Goal: Task Accomplishment & Management: Use online tool/utility

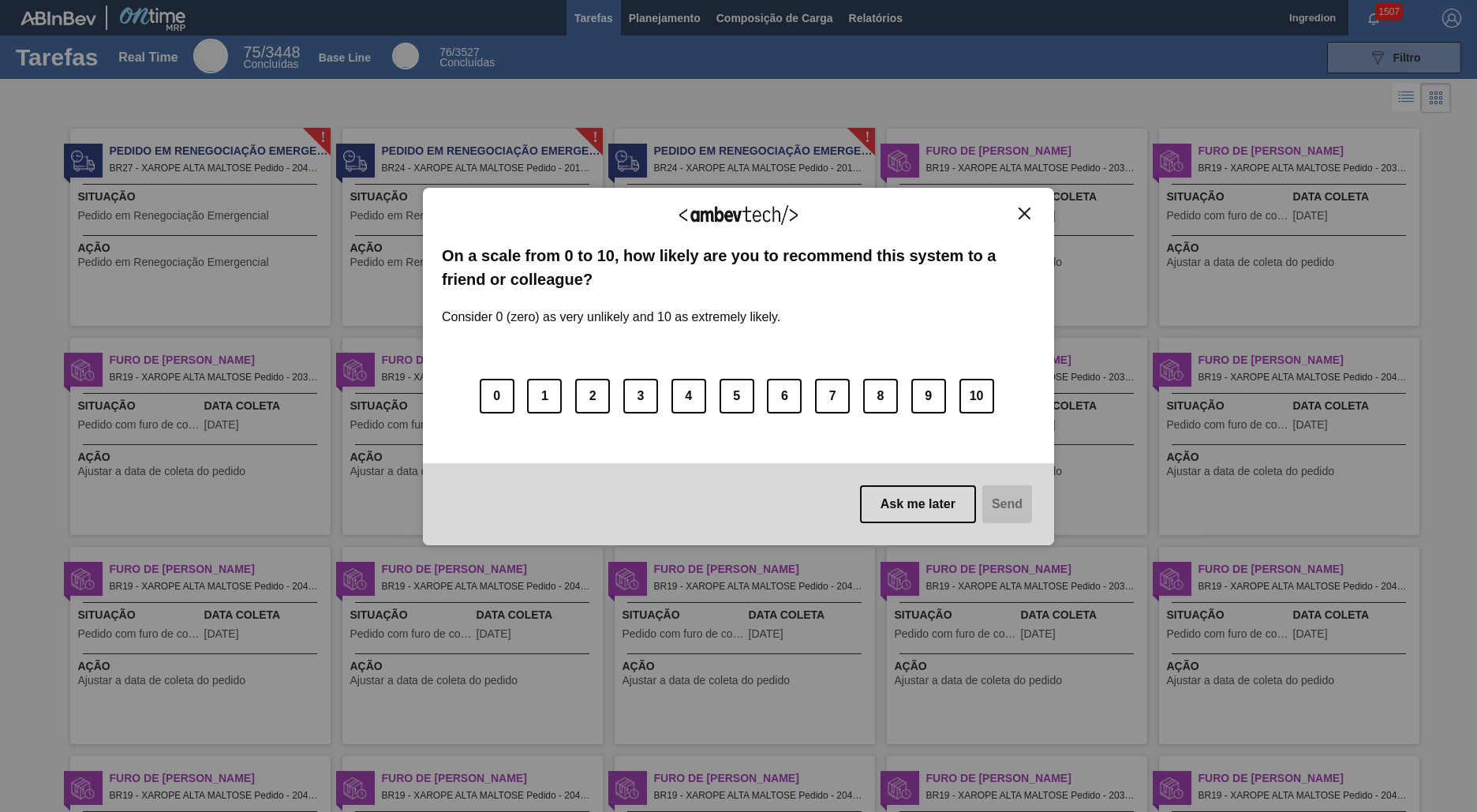
click at [1025, 213] on img "Close" at bounding box center [1025, 213] width 12 height 12
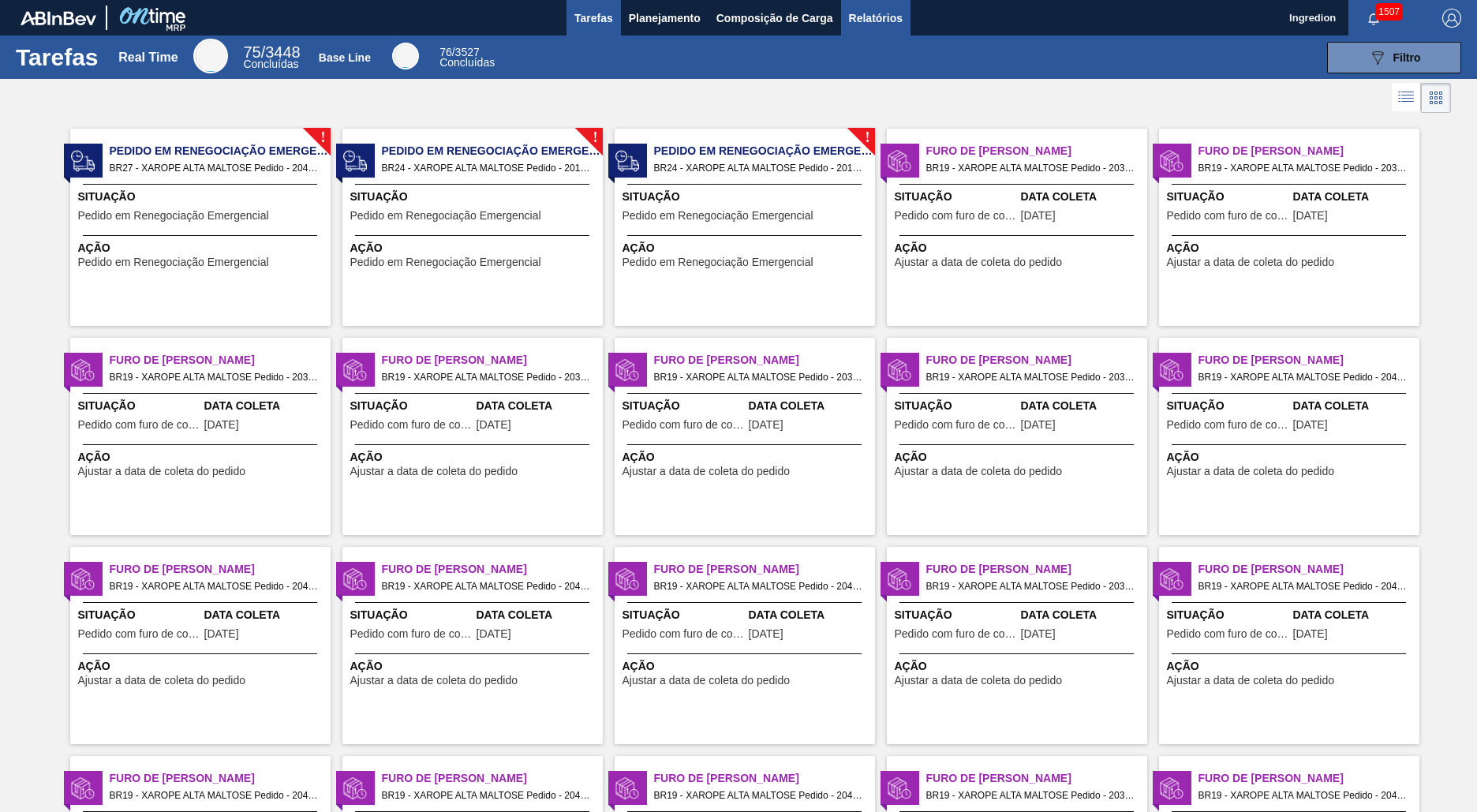
click at [874, 17] on span "Relatórios" at bounding box center [876, 18] width 54 height 19
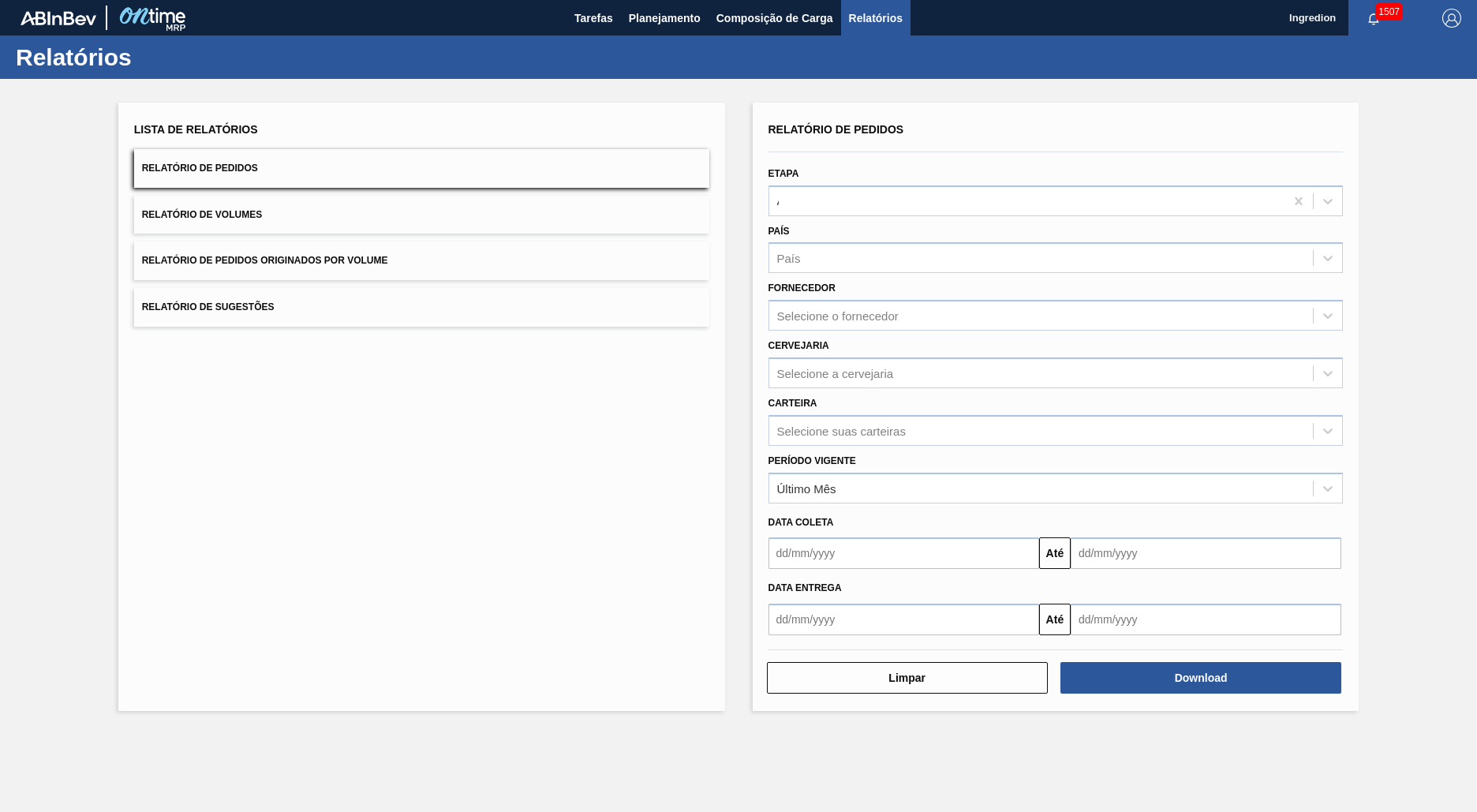
type input "Aguardando Faturamento"
type input "Xarope"
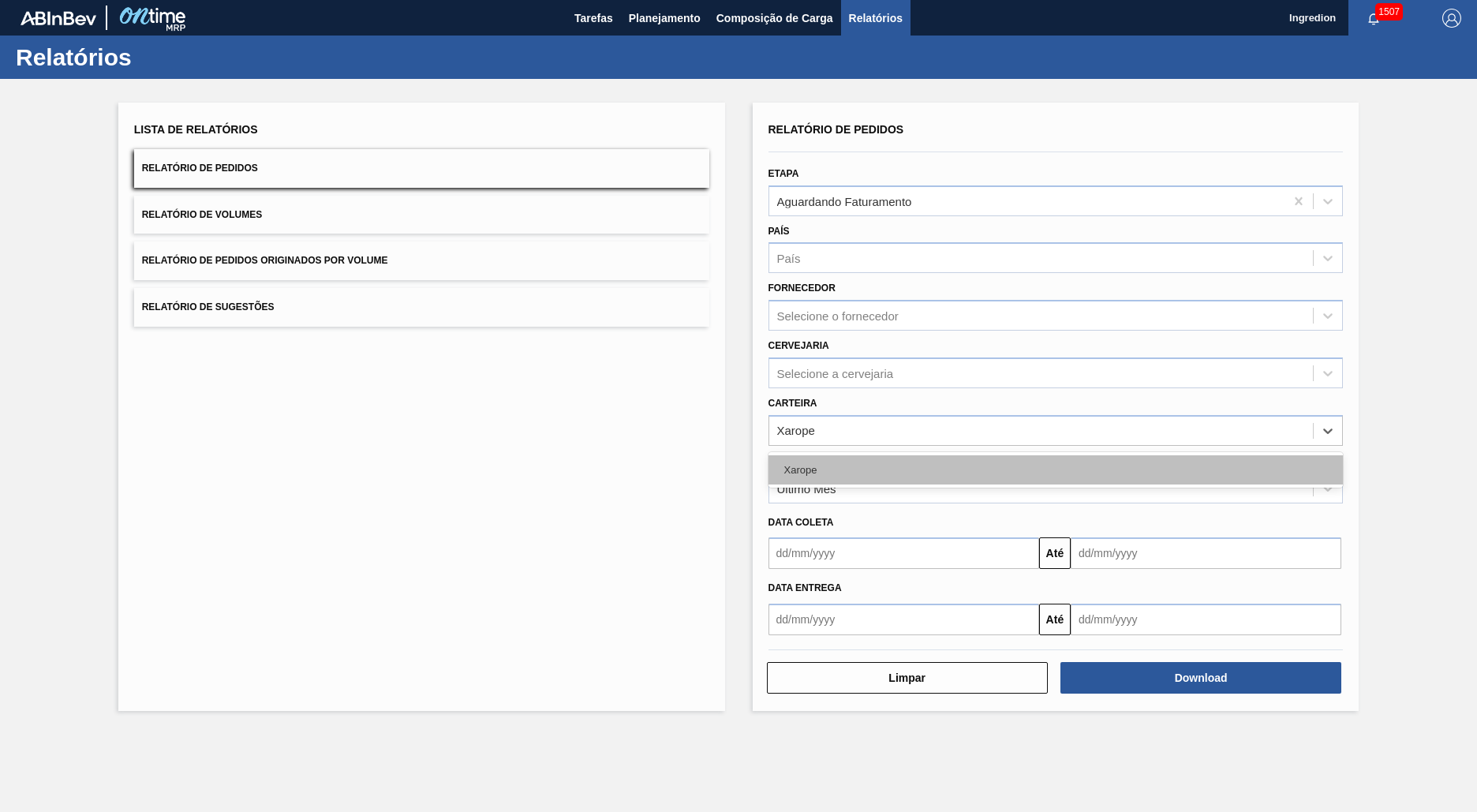
click at [1055, 469] on div "Xarope" at bounding box center [1056, 469] width 575 height 29
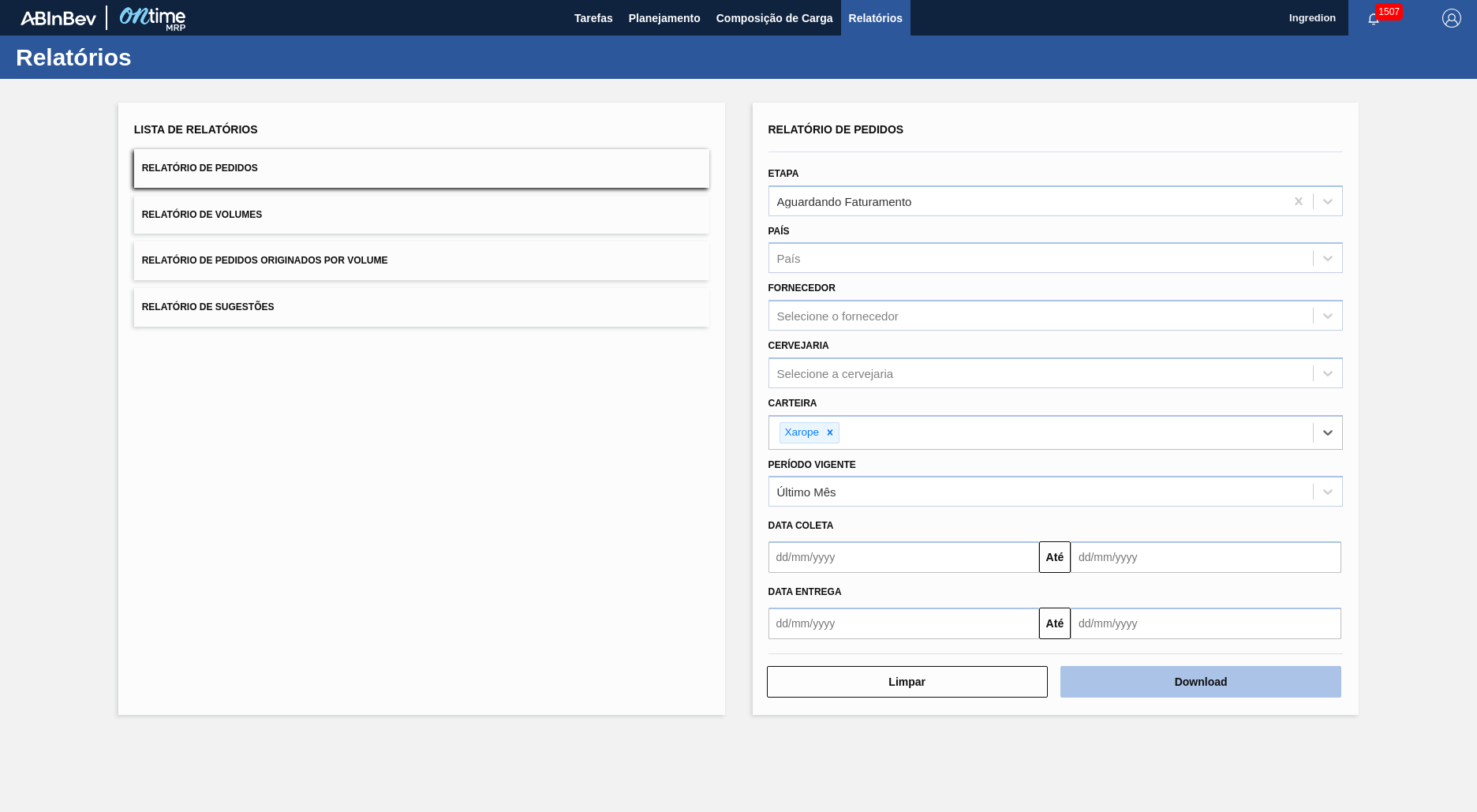
click at [1201, 682] on button "Download" at bounding box center [1201, 682] width 281 height 32
